Goal: Navigation & Orientation: Understand site structure

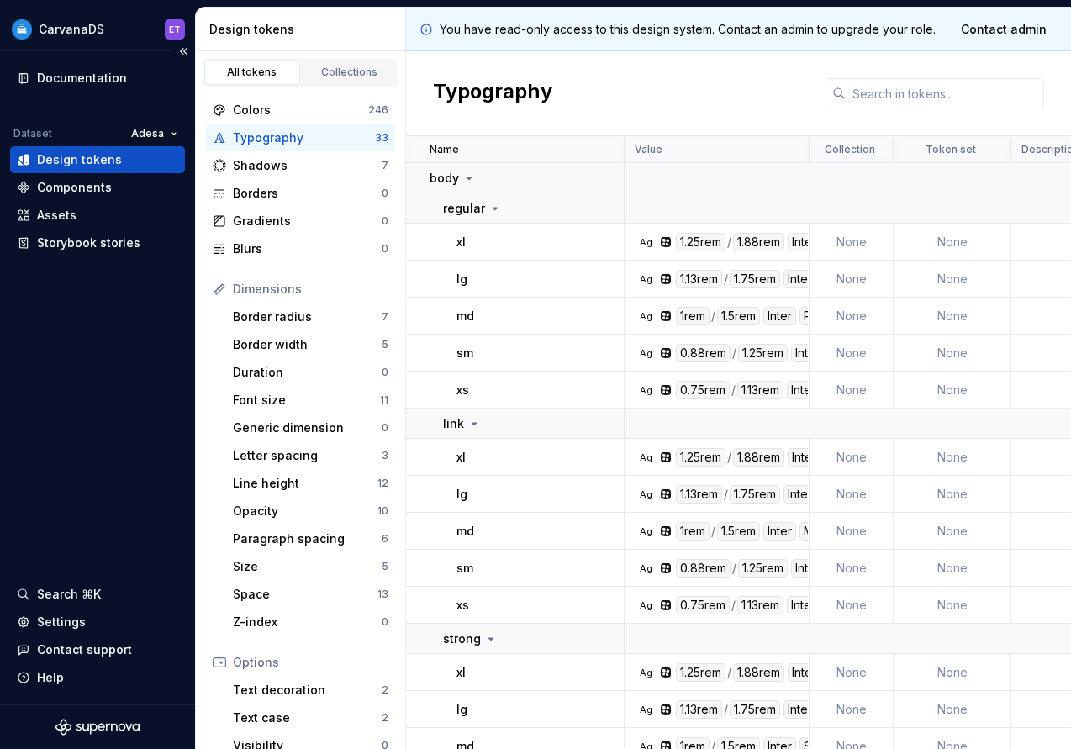
click at [147, 333] on div "Documentation Dataset Adesa Design tokens Components Assets Storybook stories S…" at bounding box center [97, 377] width 195 height 653
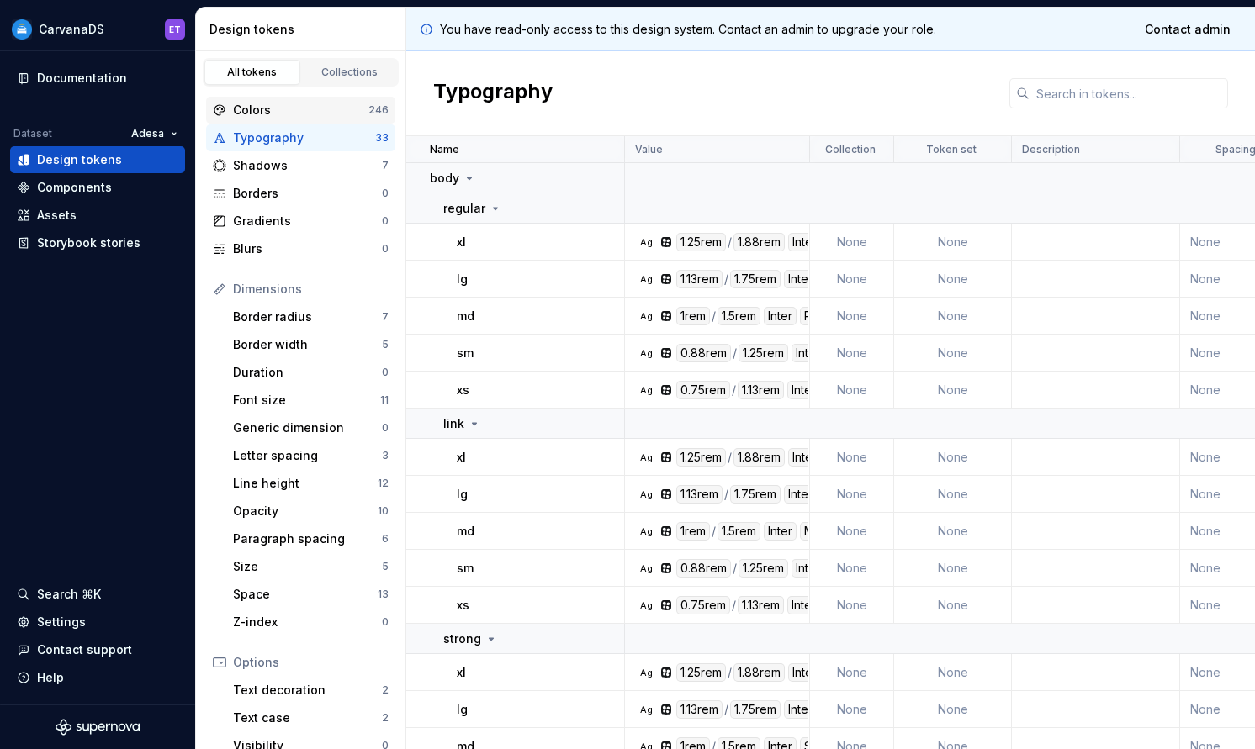
click at [341, 107] on div "Colors" at bounding box center [300, 110] width 135 height 17
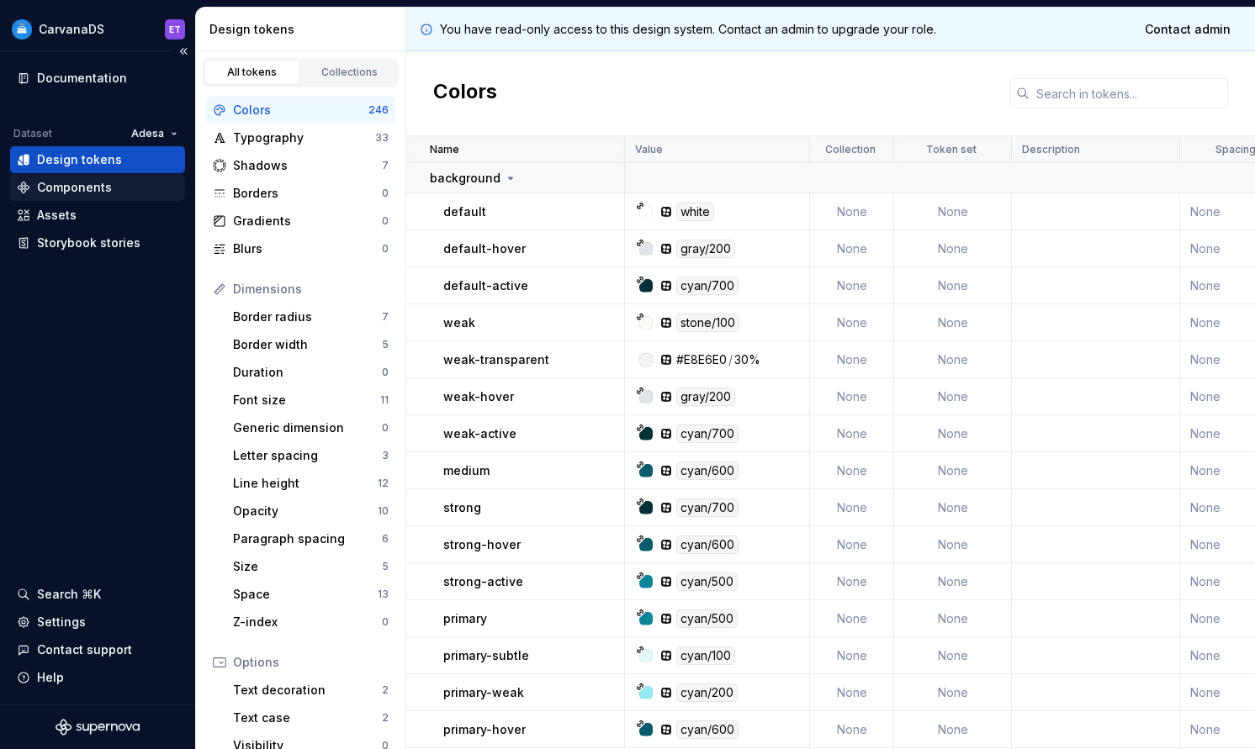
click at [99, 180] on div "Components" at bounding box center [74, 187] width 75 height 17
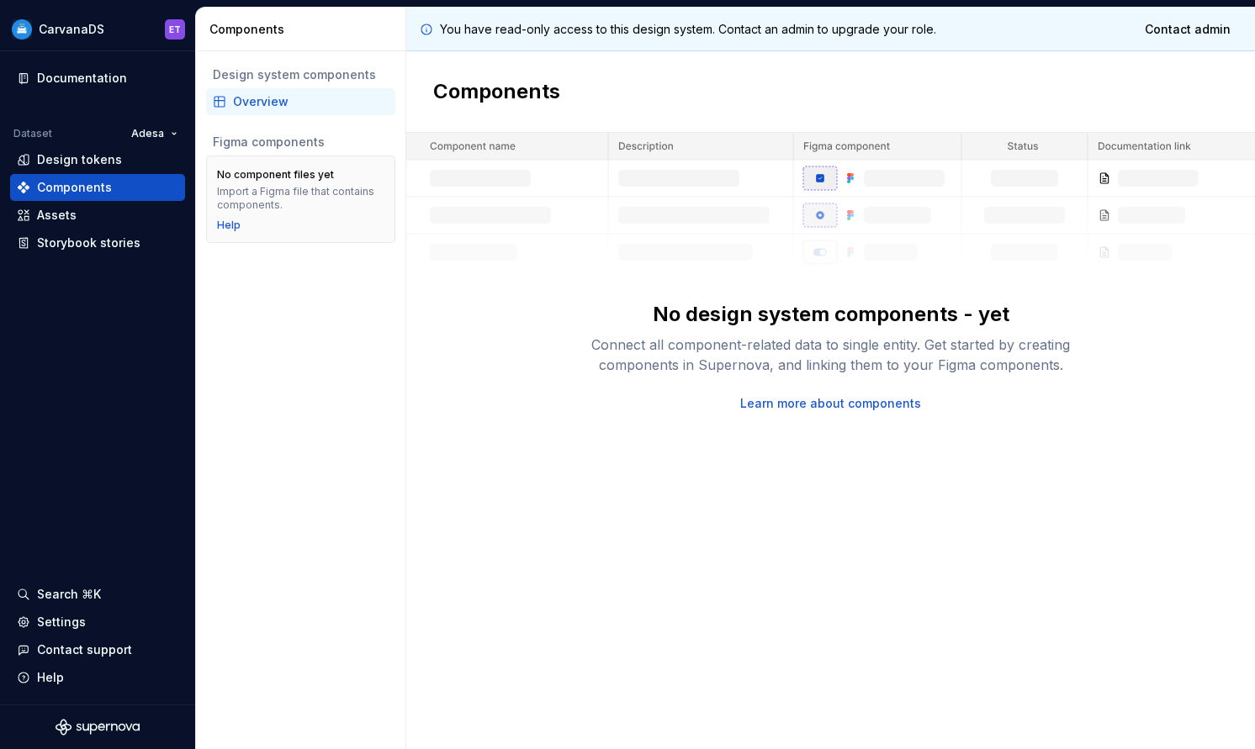
click at [255, 101] on div "Overview" at bounding box center [311, 101] width 156 height 17
click at [145, 373] on div "Documentation Dataset Adesa Design tokens Components Assets Storybook stories S…" at bounding box center [97, 377] width 195 height 653
click at [67, 166] on div "Design tokens" at bounding box center [79, 159] width 85 height 17
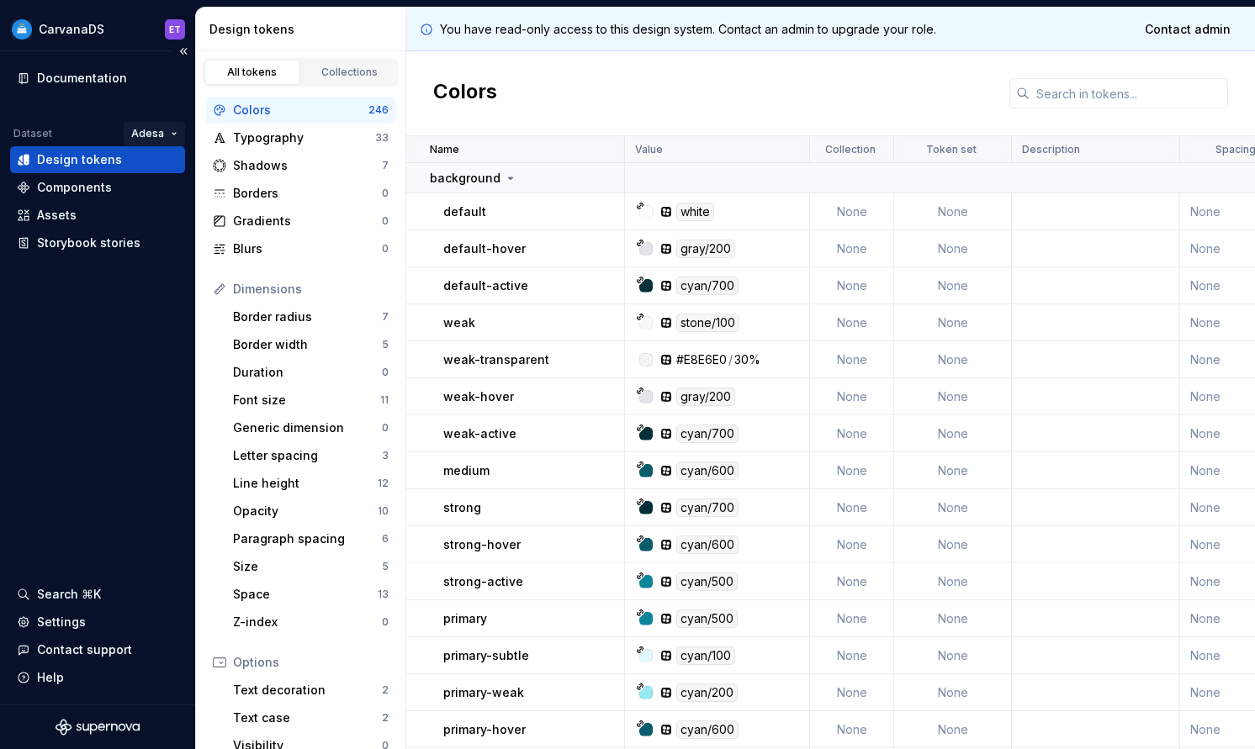
click at [152, 128] on html "CarvanaDS ET Documentation Dataset Adesa Design tokens Components Assets Storyb…" at bounding box center [627, 374] width 1255 height 749
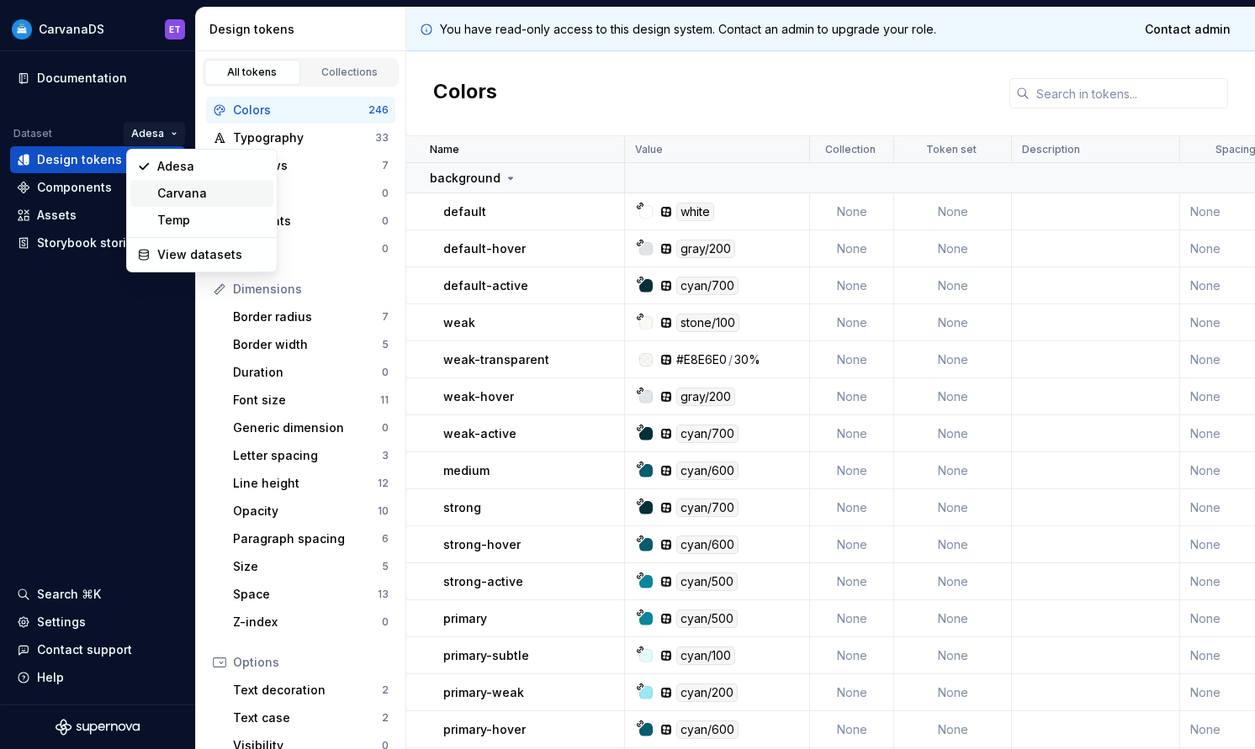
click at [156, 191] on div "Carvana" at bounding box center [201, 193] width 143 height 27
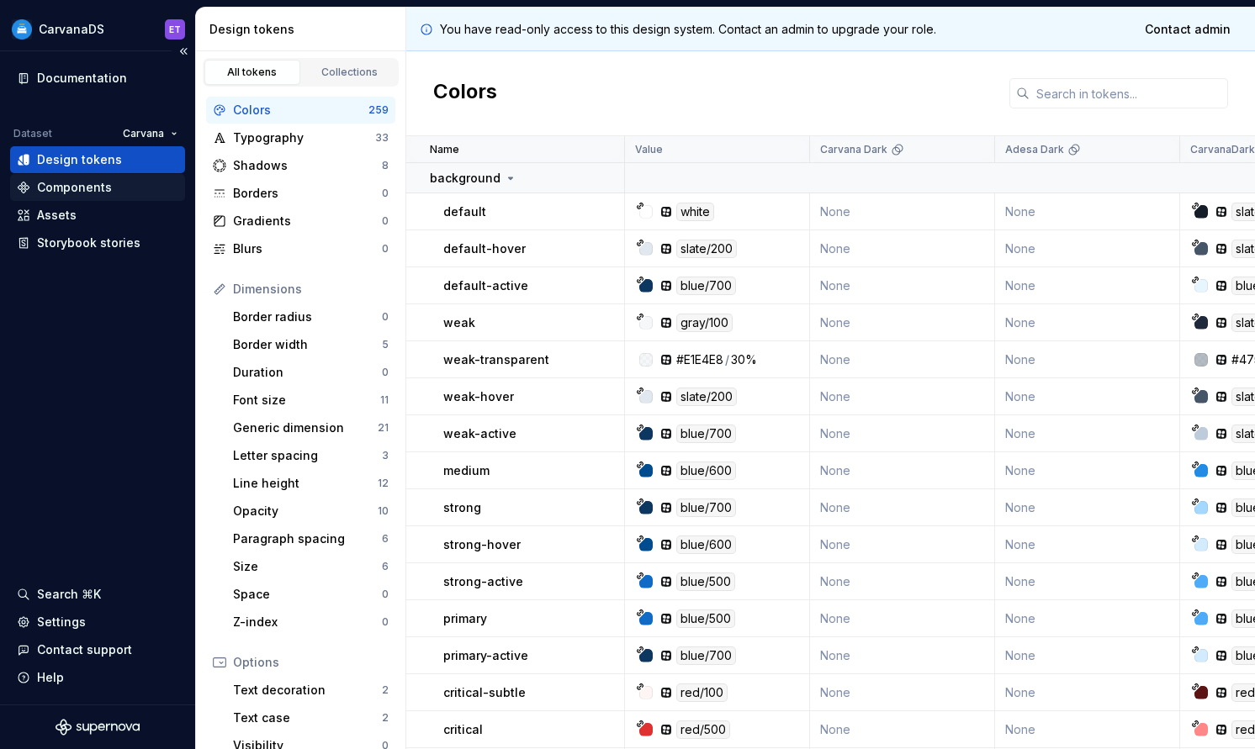
click at [94, 182] on div "Components" at bounding box center [74, 187] width 75 height 17
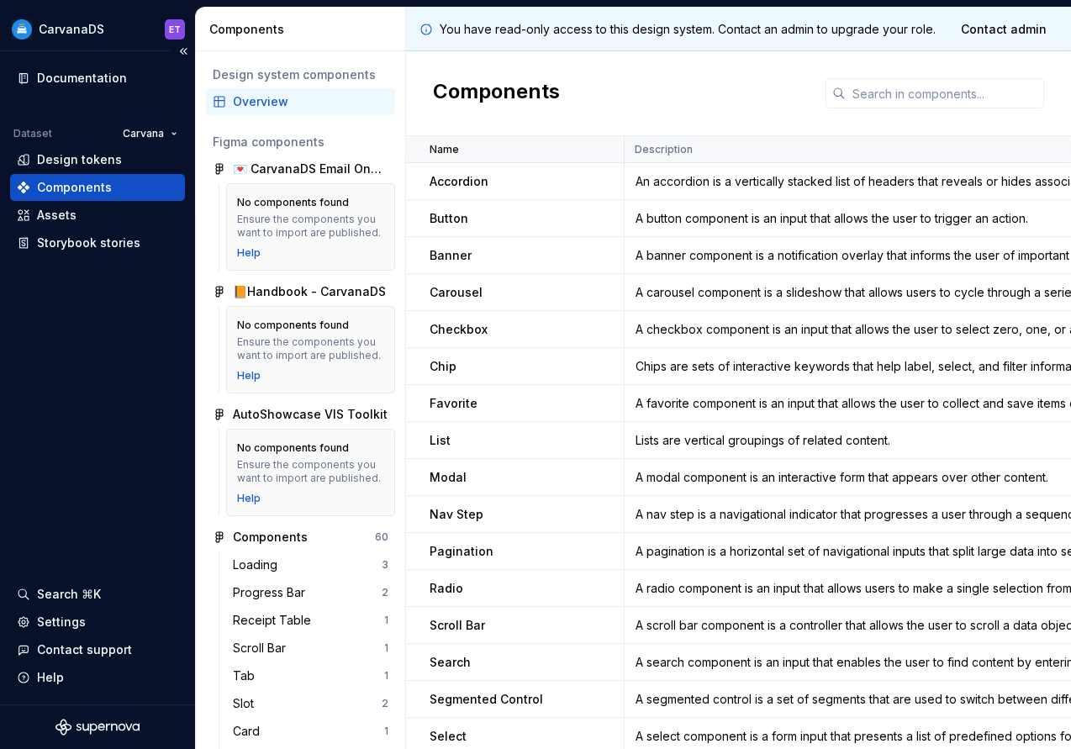
click at [130, 414] on div "Documentation Dataset Carvana Design tokens Components Assets Storybook stories…" at bounding box center [97, 377] width 195 height 653
